Goal: Book appointment/travel/reservation

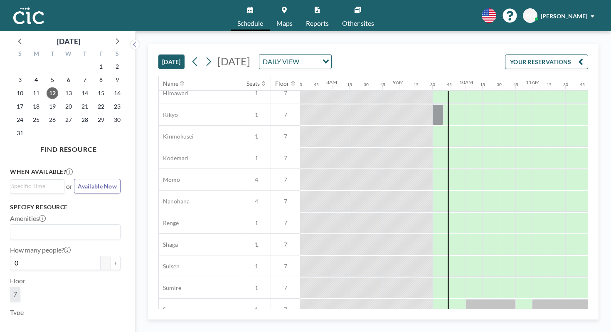
scroll to position [399, 500]
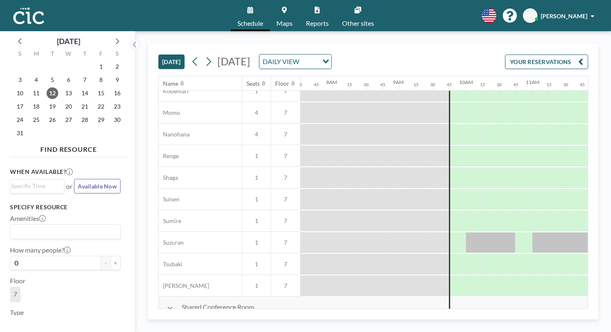
click at [287, 12] on link "Maps" at bounding box center [285, 15] width 30 height 31
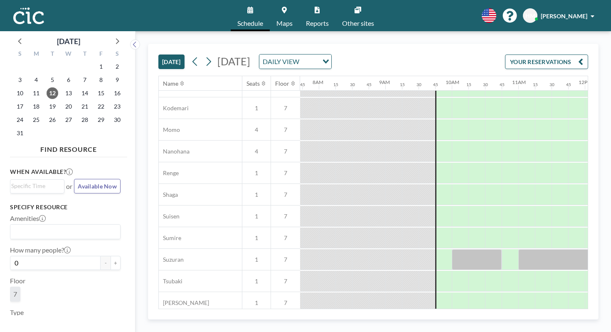
scroll to position [399, 514]
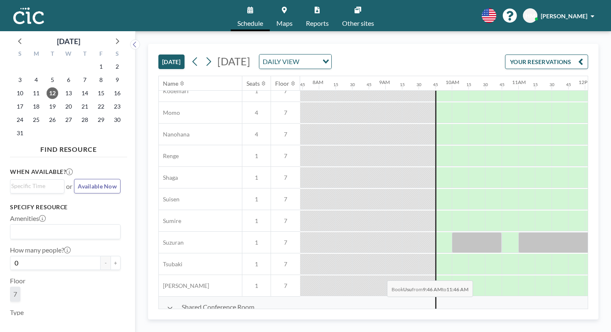
drag, startPoint x: 267, startPoint y: 269, endPoint x: 385, endPoint y: 261, distance: 117.6
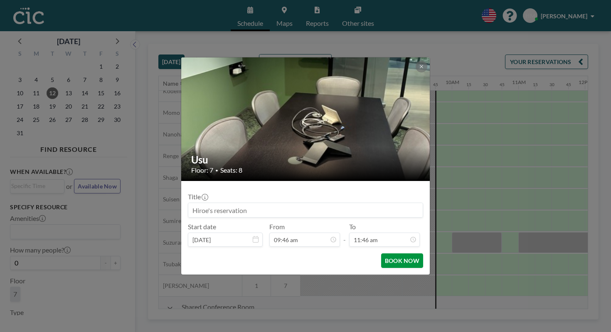
click at [387, 253] on button "BOOK NOW" at bounding box center [402, 260] width 42 height 15
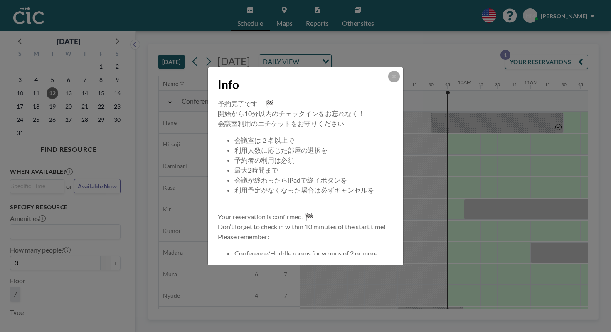
scroll to position [0, 514]
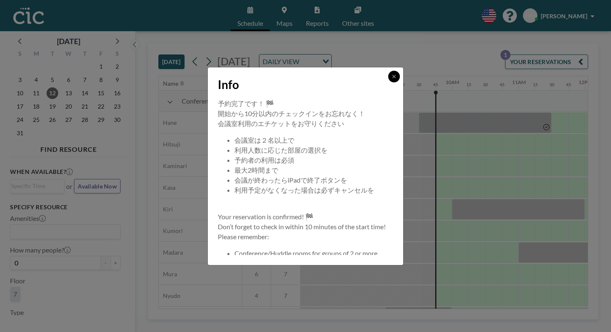
click at [388, 82] on button at bounding box center [394, 77] width 12 height 12
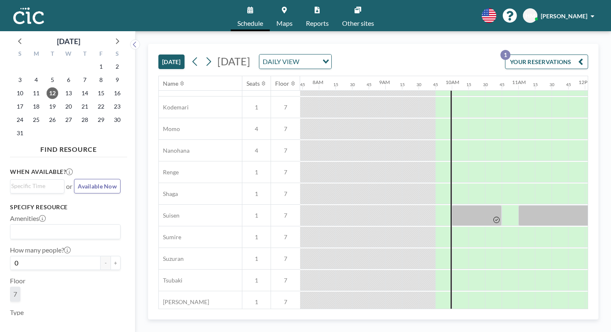
scroll to position [399, 514]
